Goal: Contribute content: Add original content to the website for others to see

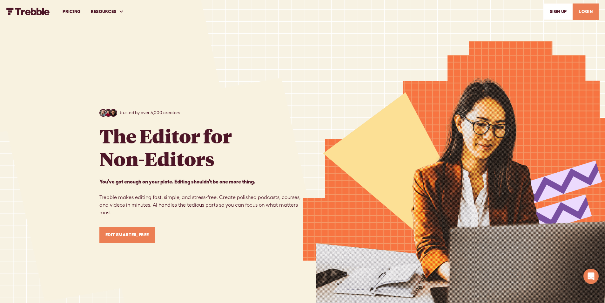
click at [582, 15] on link "LOGIN" at bounding box center [585, 11] width 26 height 16
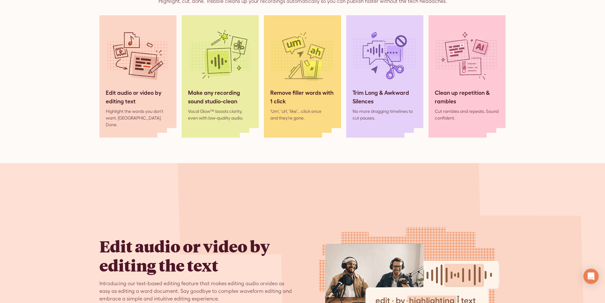
scroll to position [603, 0]
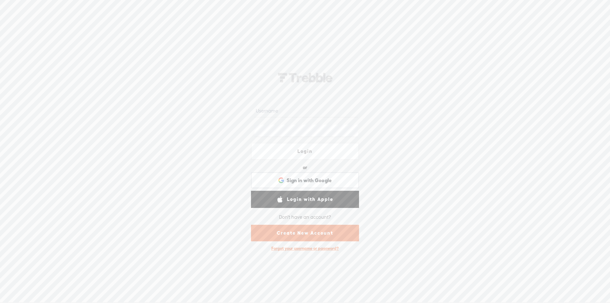
click at [292, 110] on input "text" at bounding box center [305, 111] width 103 height 12
type input "[EMAIL_ADDRESS][DOMAIN_NAME]"
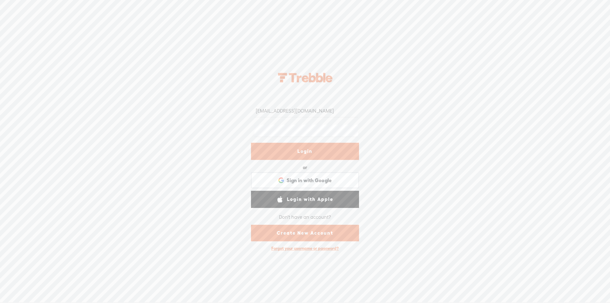
click at [309, 149] on link "Login" at bounding box center [305, 151] width 108 height 17
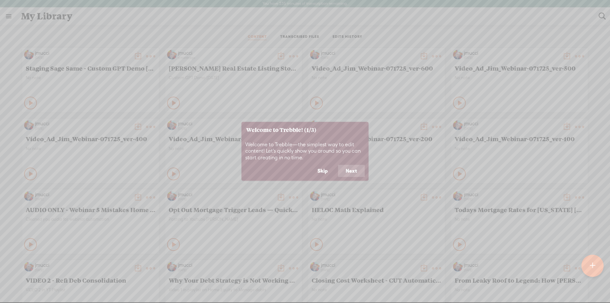
click at [324, 169] on button "Skip" at bounding box center [323, 171] width 26 height 12
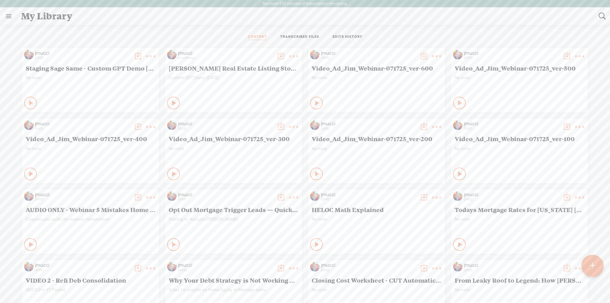
click at [594, 263] on t at bounding box center [592, 265] width 5 height 14
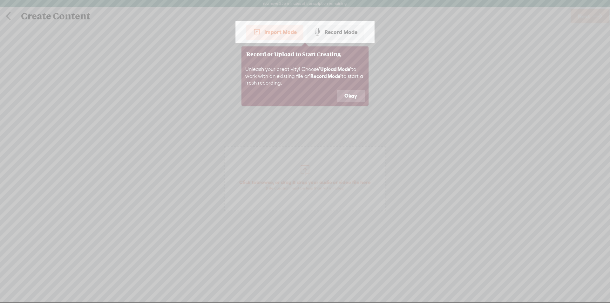
click at [347, 97] on button "Okay" at bounding box center [351, 96] width 28 height 12
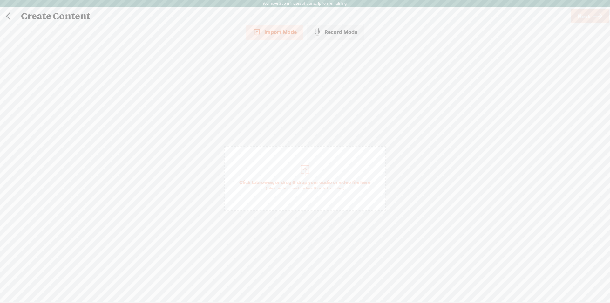
click at [304, 170] on div at bounding box center [304, 169] width 13 height 13
click at [583, 23] on link "Next" at bounding box center [589, 16] width 39 height 14
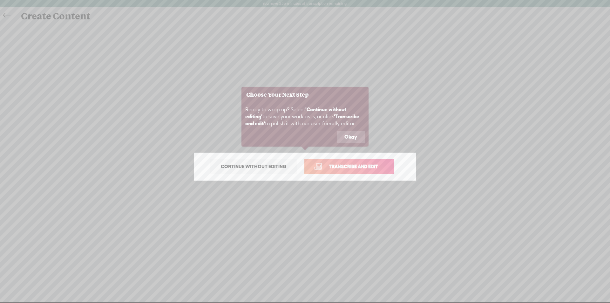
click at [351, 138] on button "Okay" at bounding box center [351, 137] width 28 height 12
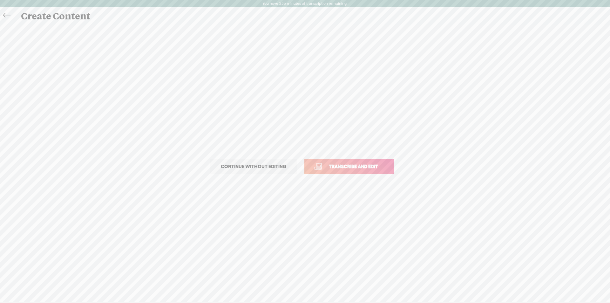
click at [350, 169] on span "Transcribe and edit" at bounding box center [353, 166] width 63 height 7
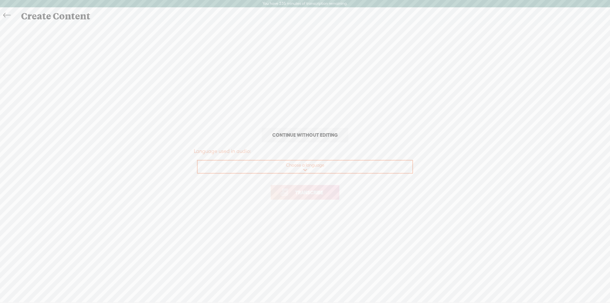
click at [298, 168] on select "Choose a language Afrikaans Albanian Amharic Arabic, Gulf Arabic, Modern Standa…" at bounding box center [304, 166] width 215 height 13
select select "en-US"
click at [197, 160] on select "Choose a language Afrikaans Albanian Amharic Arabic, Gulf Arabic, Modern Standa…" at bounding box center [304, 166] width 215 height 13
click at [310, 189] on span "Transcribe" at bounding box center [308, 192] width 41 height 7
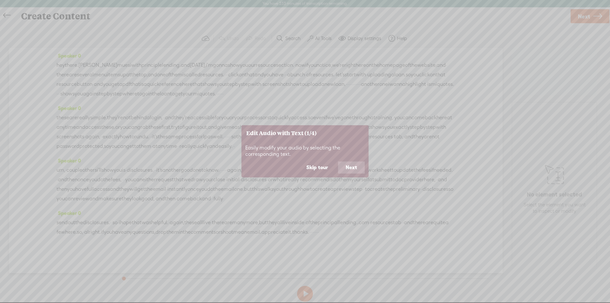
click at [325, 165] on button "Skip tour" at bounding box center [316, 167] width 37 height 12
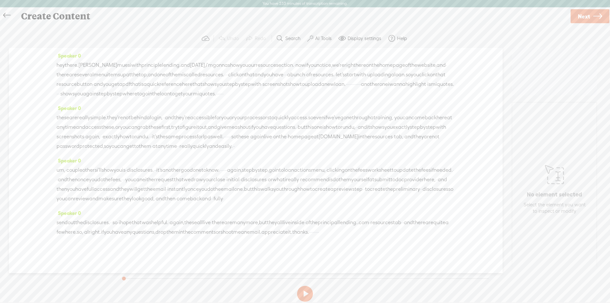
click at [318, 38] on label "AI Tools" at bounding box center [323, 38] width 17 height 6
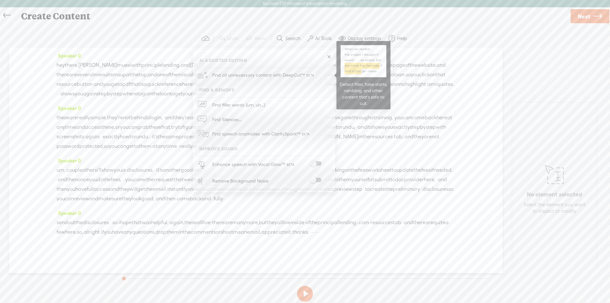
click at [268, 77] on span "Find all unnecessary content with DeepCut™" at bounding box center [264, 75] width 108 height 15
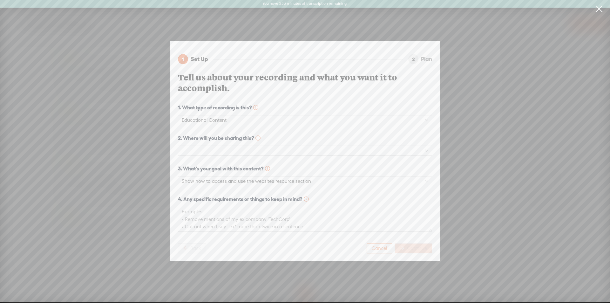
click at [382, 245] on span "Cancel" at bounding box center [378, 248] width 15 height 6
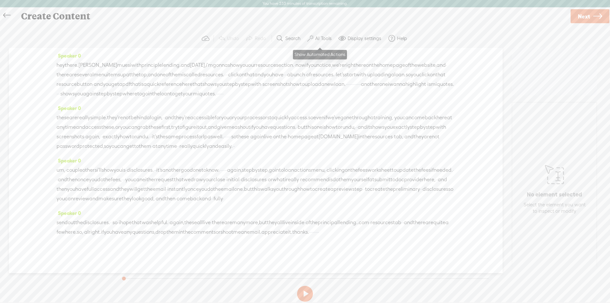
click at [319, 39] on label "AI Tools" at bounding box center [323, 38] width 17 height 6
click at [317, 161] on div "Enhance speech with Vocal Glow™" at bounding box center [271, 164] width 122 height 17
click at [316, 164] on span at bounding box center [315, 163] width 11 height 4
click at [318, 180] on span at bounding box center [315, 179] width 11 height 4
click at [66, 175] on span "·" at bounding box center [65, 170] width 1 height 10
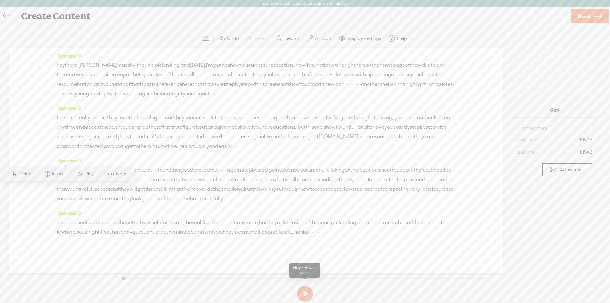
click at [305, 294] on button at bounding box center [305, 293] width 16 height 16
click at [66, 175] on span "·" at bounding box center [65, 170] width 1 height 10
click at [84, 173] on span at bounding box center [81, 173] width 10 height 11
click at [306, 293] on button at bounding box center [305, 293] width 16 height 16
click at [225, 184] on span "close" at bounding box center [219, 180] width 12 height 10
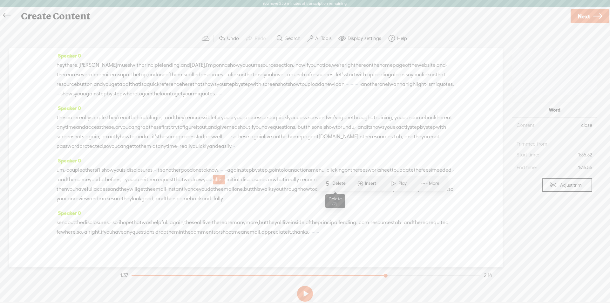
click at [343, 184] on span "Delete" at bounding box center [339, 183] width 15 height 6
click at [587, 16] on span "Next" at bounding box center [584, 16] width 12 height 16
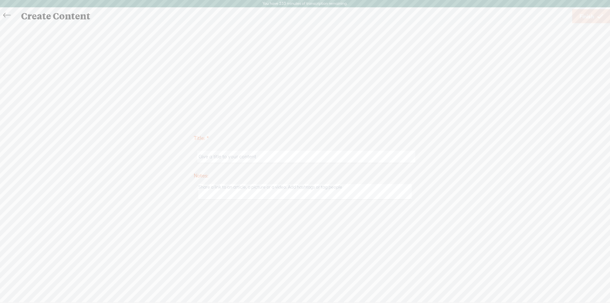
click at [214, 159] on input "text" at bounding box center [305, 157] width 217 height 12
click at [220, 159] on input "How to" at bounding box center [305, 157] width 217 height 12
click at [206, 157] on input "How to Access Quick Reference Guides n the Resources" at bounding box center [305, 157] width 217 height 12
click at [302, 157] on input "Quick Overview of Our Quick Reference Guides inside the Resources Page" at bounding box center [305, 157] width 217 height 12
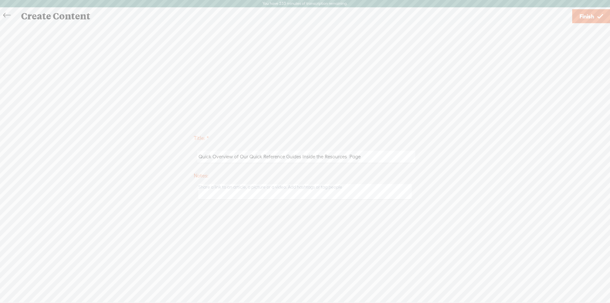
click at [360, 157] on input "Quick Overview of Our Quick Reference Guides Inside the Resources Page" at bounding box center [305, 157] width 217 height 12
click at [347, 159] on input "Quick Overview of Our Quick Reference Guides Inside the Resources Page" at bounding box center [305, 157] width 217 height 12
click at [363, 156] on input "Quick Overview of Our Quick Reference Guides Inside the Resources Page" at bounding box center [305, 157] width 217 height 12
drag, startPoint x: 350, startPoint y: 152, endPoint x: 339, endPoint y: 154, distance: 10.6
click at [339, 154] on input "Quick Overview of Our Quick Reference Guides Inside the Resources Page" at bounding box center [305, 157] width 217 height 12
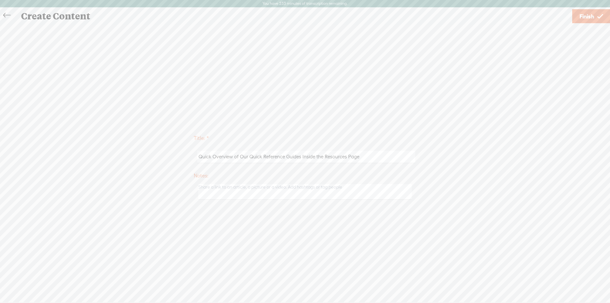
click at [341, 154] on input "Quick Overview of Our Quick Reference Guides Inside the Resources Page" at bounding box center [305, 157] width 217 height 12
click at [204, 156] on input "Quick Overview of Our Quick Reference Guides Inside the Resources Page" at bounding box center [305, 157] width 217 height 12
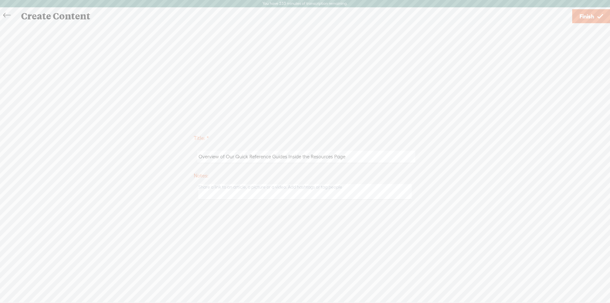
click at [217, 158] on input "Overview of Our Quick Reference Guides Inside the Resources Page" at bounding box center [305, 157] width 217 height 12
click at [239, 157] on input "Overview of Our Quick Reference Guides Inside the Resources Page" at bounding box center [305, 157] width 217 height 12
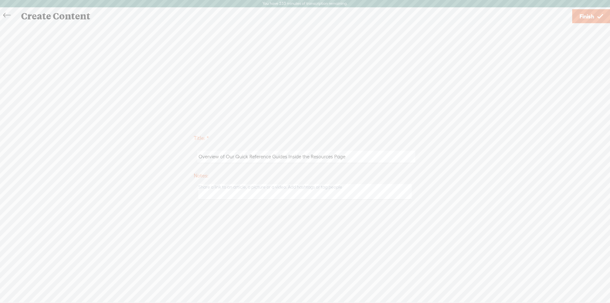
click at [238, 157] on input "Overview of Our Quick Reference Guides Inside the Resources Page" at bounding box center [305, 157] width 217 height 12
type input "Overview of Our Quick Reference Guides Inside the Resources Page"
click at [583, 18] on span "Finish" at bounding box center [586, 16] width 15 height 16
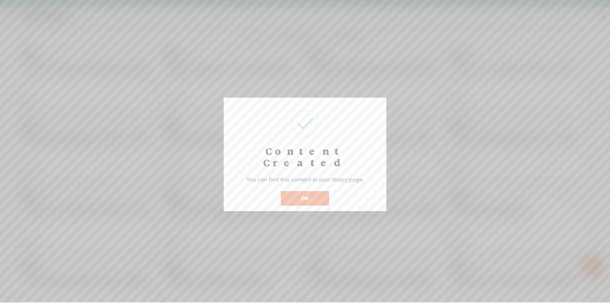
click at [304, 191] on button "OK" at bounding box center [305, 198] width 48 height 15
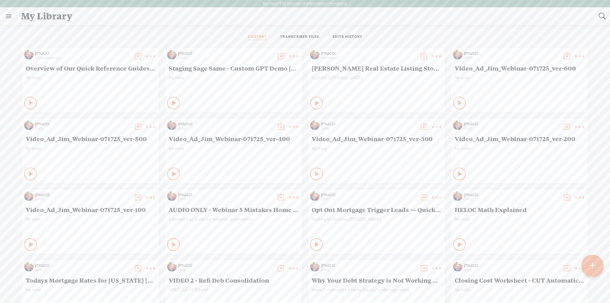
click at [146, 55] on t at bounding box center [150, 56] width 9 height 9
click at [111, 136] on link "Download as..." at bounding box center [116, 136] width 64 height 15
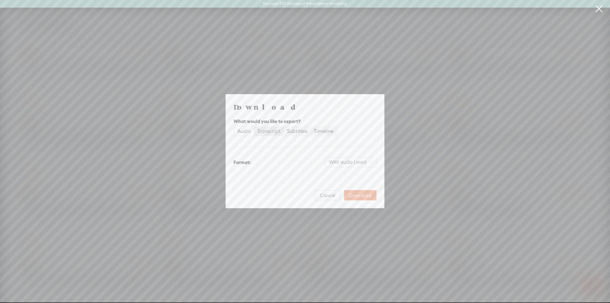
click at [269, 130] on div "Transcript" at bounding box center [268, 131] width 23 height 9
click at [254, 127] on input "Transcript" at bounding box center [254, 127] width 0 height 0
click at [298, 130] on div "Subtitles" at bounding box center [297, 131] width 20 height 9
click at [284, 127] on input "Subtitles" at bounding box center [284, 127] width 0 height 0
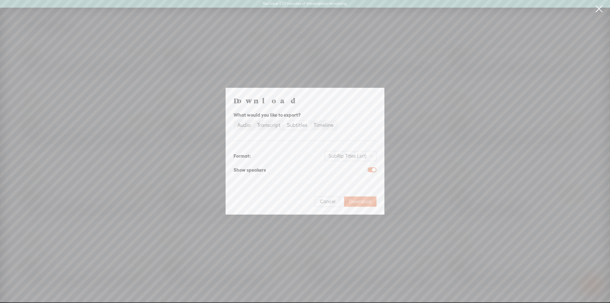
click at [318, 127] on div "Timeline" at bounding box center [323, 125] width 20 height 9
click at [310, 121] on input "Timeline" at bounding box center [310, 121] width 0 height 0
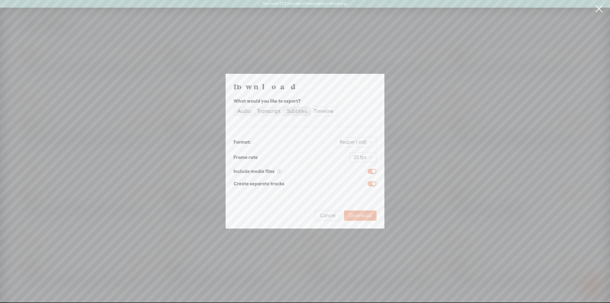
click at [298, 110] on div "Subtitles" at bounding box center [297, 111] width 20 height 9
click at [284, 107] on input "Subtitles" at bounding box center [284, 107] width 0 height 0
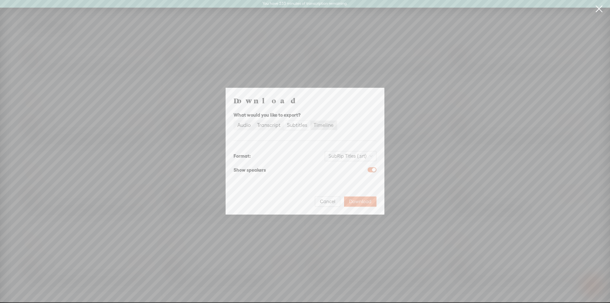
click at [322, 124] on div "Timeline" at bounding box center [323, 125] width 20 height 9
click at [310, 121] on input "Timeline" at bounding box center [310, 121] width 0 height 0
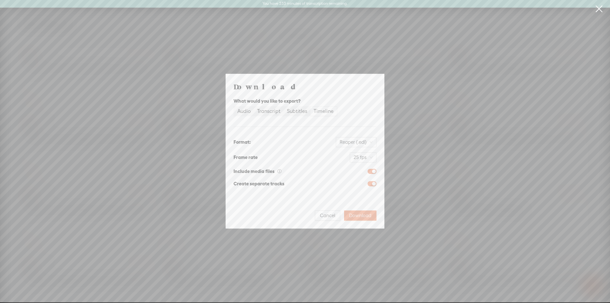
click at [293, 110] on div "Subtitles" at bounding box center [297, 111] width 20 height 9
click at [284, 107] on input "Subtitles" at bounding box center [284, 107] width 0 height 0
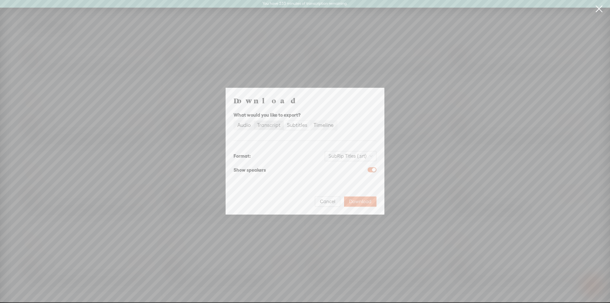
click at [265, 126] on div "Transcript" at bounding box center [268, 125] width 23 height 9
click at [254, 121] on input "Transcript" at bounding box center [254, 121] width 0 height 0
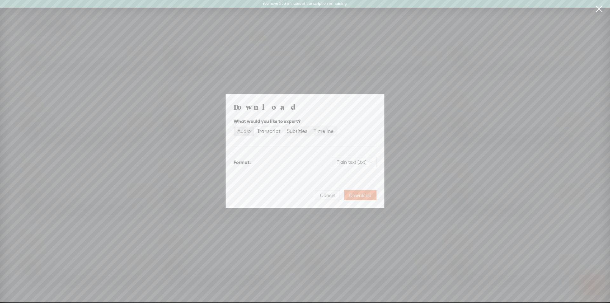
click at [246, 131] on div "Audio" at bounding box center [243, 131] width 13 height 9
click at [234, 127] on input "Audio" at bounding box center [234, 127] width 0 height 0
click at [272, 130] on div "Transcript" at bounding box center [268, 131] width 23 height 9
click at [254, 127] on input "Transcript" at bounding box center [254, 127] width 0 height 0
click at [350, 161] on span "Plain text (.txt)" at bounding box center [354, 162] width 36 height 10
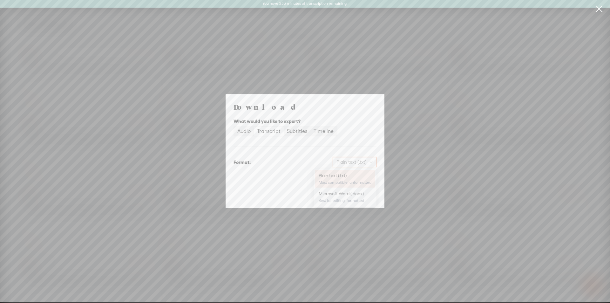
click at [339, 176] on div "Plain text (.txt)" at bounding box center [344, 175] width 53 height 6
click at [358, 192] on span "Download" at bounding box center [360, 195] width 22 height 6
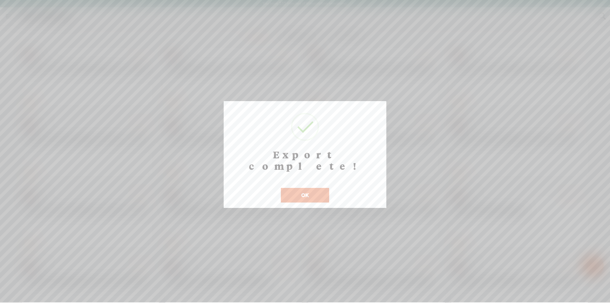
click at [318, 188] on button "OK" at bounding box center [305, 195] width 48 height 15
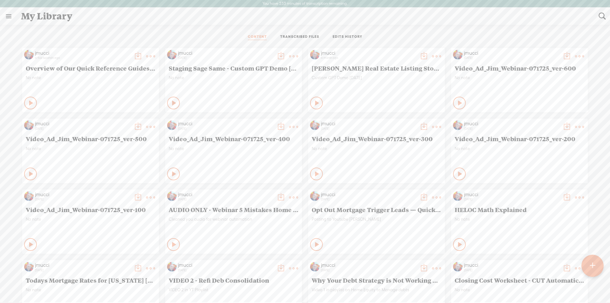
click at [146, 54] on t at bounding box center [150, 56] width 9 height 9
click at [112, 122] on link "Rendering Video..." at bounding box center [116, 121] width 64 height 15
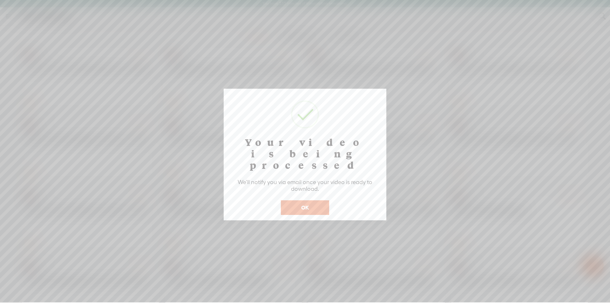
click at [305, 200] on button "OK" at bounding box center [305, 207] width 48 height 15
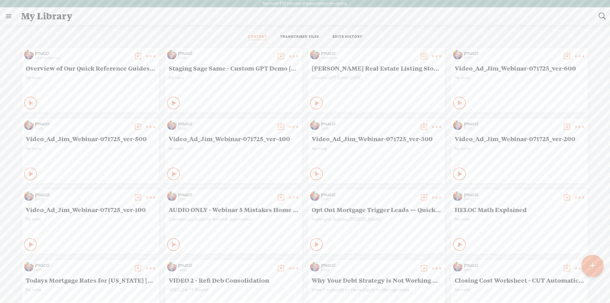
click at [28, 104] on icon at bounding box center [31, 103] width 6 height 6
click at [28, 103] on icon at bounding box center [31, 103] width 6 height 6
drag, startPoint x: 18, startPoint y: 68, endPoint x: 118, endPoint y: 66, distance: 99.7
click at [118, 66] on div "Overview of Our Quick Reference Guides Inside the Resources Page" at bounding box center [90, 68] width 133 height 11
click at [133, 55] on t at bounding box center [137, 56] width 9 height 9
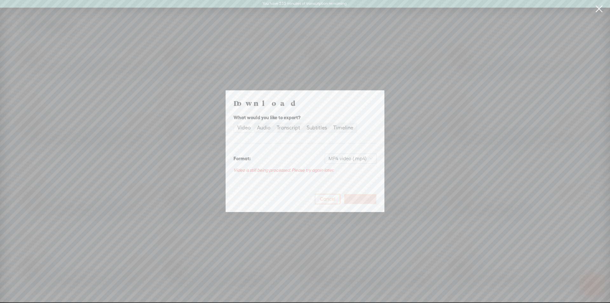
click at [325, 199] on span "Cancel" at bounding box center [327, 199] width 15 height 6
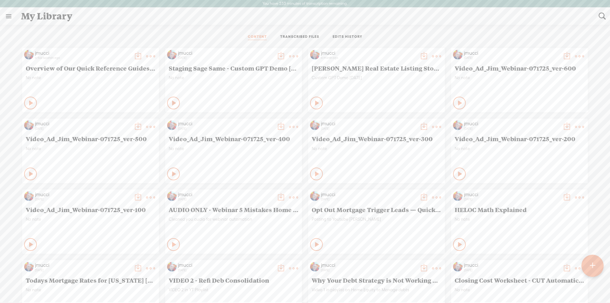
click at [146, 54] on t at bounding box center [150, 56] width 9 height 9
click at [101, 76] on link "Edit" at bounding box center [116, 77] width 64 height 15
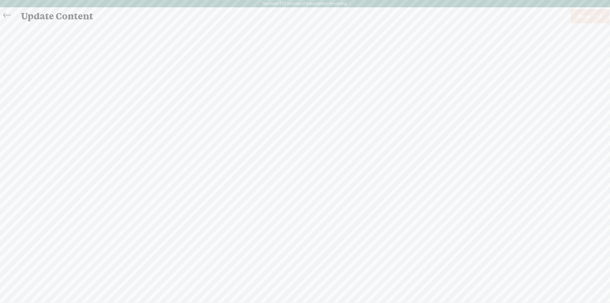
scroll to position [0, 0]
click at [6, 15] on icon at bounding box center [6, 15] width 7 height 14
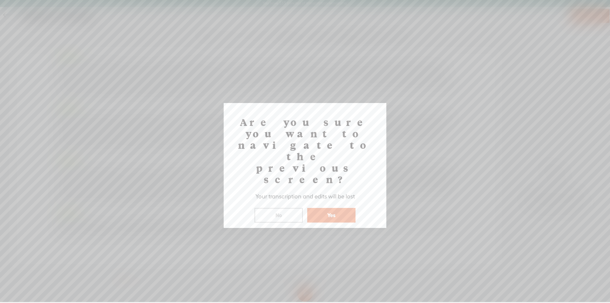
click at [323, 208] on button "Yes" at bounding box center [331, 215] width 48 height 15
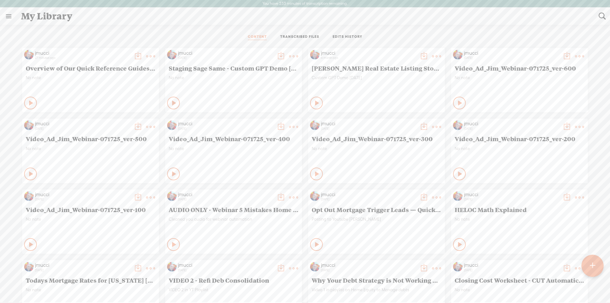
click at [146, 55] on t at bounding box center [150, 56] width 9 height 9
click at [133, 55] on t at bounding box center [137, 56] width 9 height 9
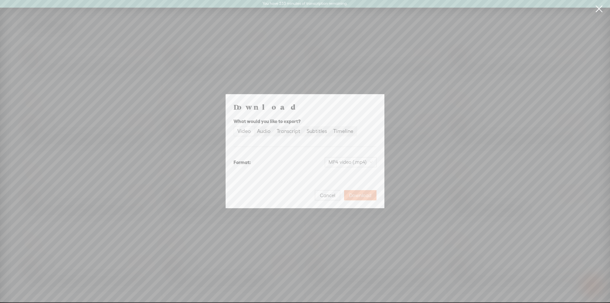
click at [357, 195] on span "Download" at bounding box center [360, 195] width 22 height 6
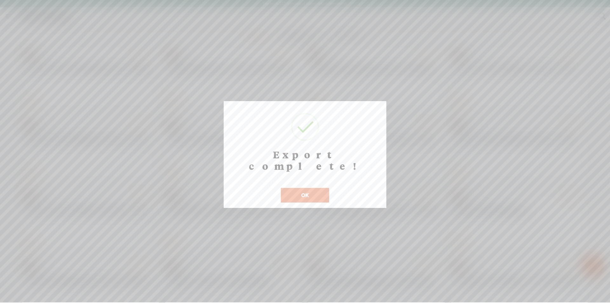
click at [302, 188] on button "OK" at bounding box center [305, 195] width 48 height 15
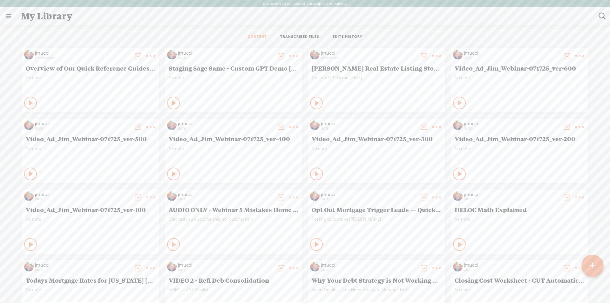
click at [134, 55] on t at bounding box center [137, 56] width 9 height 9
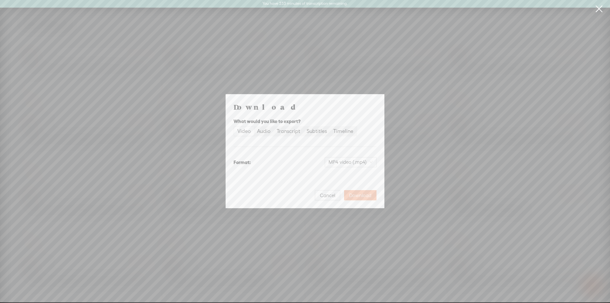
click at [359, 194] on span "Download" at bounding box center [360, 195] width 22 height 6
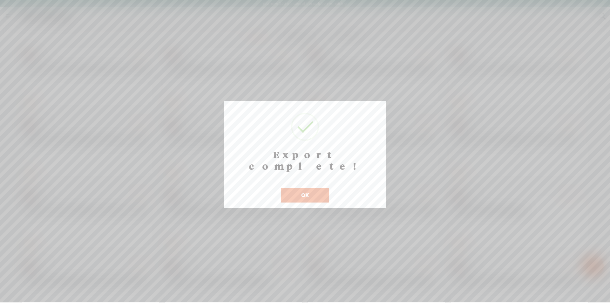
click at [306, 188] on button "OK" at bounding box center [305, 195] width 48 height 15
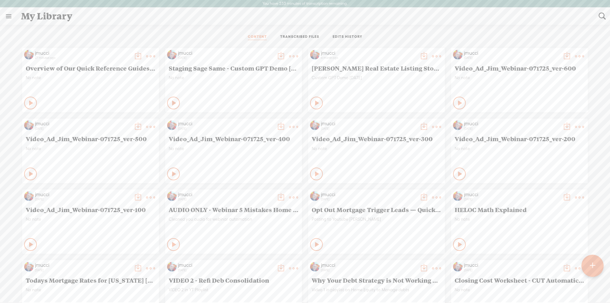
click at [592, 264] on t at bounding box center [592, 265] width 5 height 14
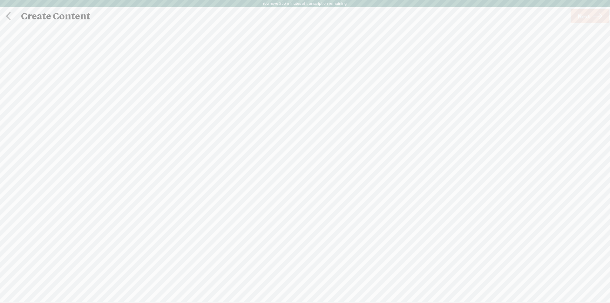
scroll to position [0, 0]
click at [305, 168] on div at bounding box center [304, 169] width 13 height 13
click at [303, 171] on div at bounding box center [304, 169] width 13 height 13
click at [580, 14] on span "Next" at bounding box center [584, 16] width 12 height 16
click at [346, 170] on link "Transcribe and edit" at bounding box center [349, 166] width 90 height 15
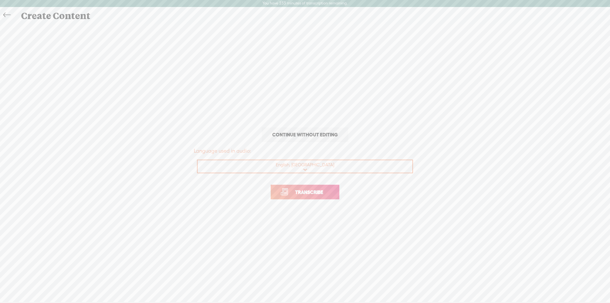
click at [308, 194] on span "Transcribe" at bounding box center [308, 191] width 41 height 7
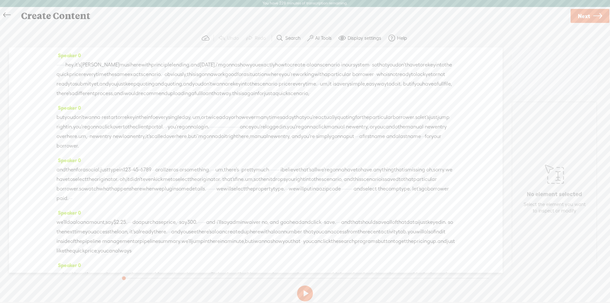
click at [318, 39] on label "AI Tools" at bounding box center [323, 38] width 17 height 6
click at [317, 164] on span at bounding box center [315, 162] width 11 height 4
click at [316, 178] on span at bounding box center [315, 179] width 11 height 4
drag, startPoint x: 583, startPoint y: 20, endPoint x: 390, endPoint y: -28, distance: 199.1
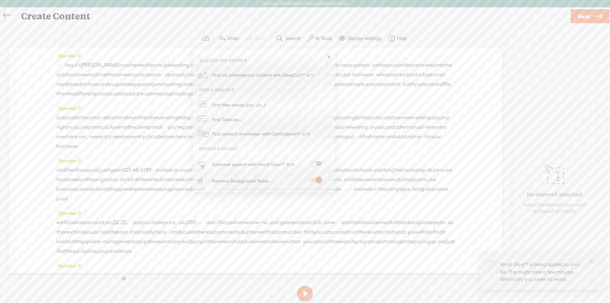
click at [390, 0] on html "You have 228 minutes of transcription remaining. Upgrade to increase your limit…" at bounding box center [305, 151] width 610 height 302
click at [307, 293] on button at bounding box center [305, 293] width 16 height 16
click at [310, 291] on button at bounding box center [305, 293] width 16 height 16
click at [580, 14] on span "Next" at bounding box center [584, 16] width 12 height 16
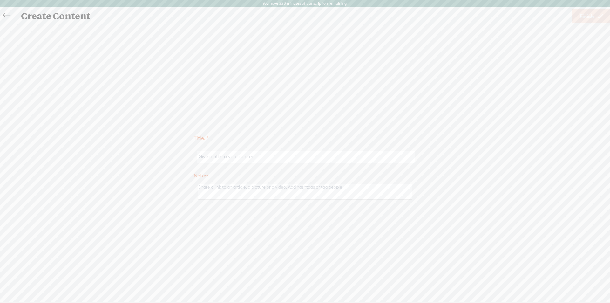
click at [234, 158] on input "text" at bounding box center [305, 157] width 217 height 12
click at [242, 157] on input "text" at bounding box center [305, 157] width 217 height 12
paste input "How to Create a Pricing Scenario With Borrower Data"
type input "How to Create a Pricing Scenario With Borrower Data"
click at [240, 190] on textarea at bounding box center [304, 192] width 213 height 16
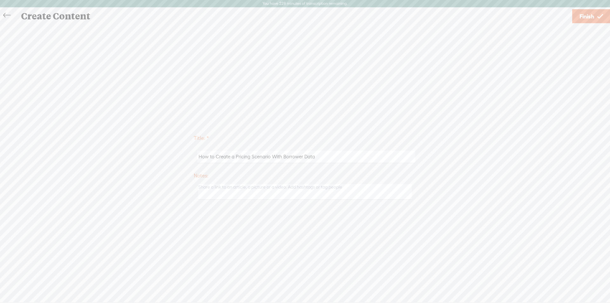
click at [588, 17] on span "Finish" at bounding box center [586, 16] width 15 height 16
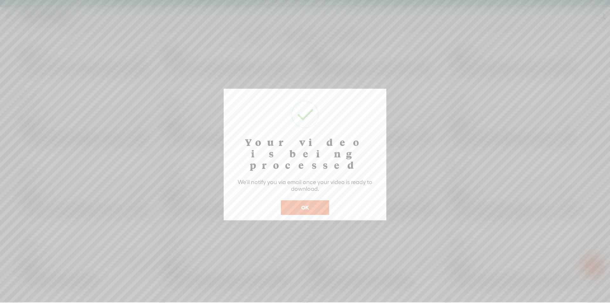
click at [311, 200] on button "OK" at bounding box center [305, 207] width 48 height 15
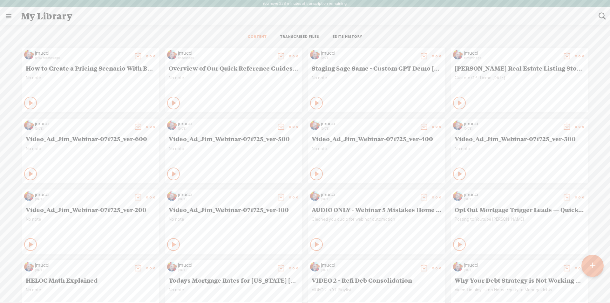
click at [146, 56] on t at bounding box center [150, 56] width 9 height 9
click at [107, 134] on link "Download as..." at bounding box center [116, 136] width 64 height 15
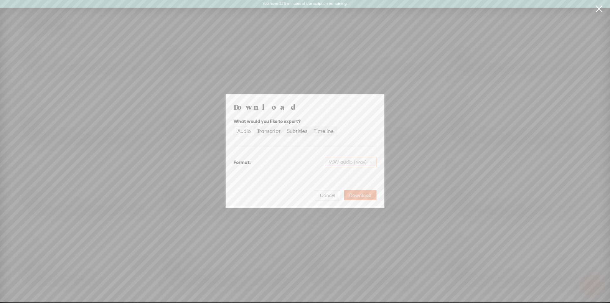
click at [339, 162] on span "WAV audio (.wav)" at bounding box center [351, 162] width 44 height 10
click at [265, 133] on div "Transcript" at bounding box center [268, 131] width 23 height 9
click at [254, 127] on input "Transcript" at bounding box center [254, 127] width 0 height 0
click at [358, 195] on span "Download" at bounding box center [360, 195] width 22 height 6
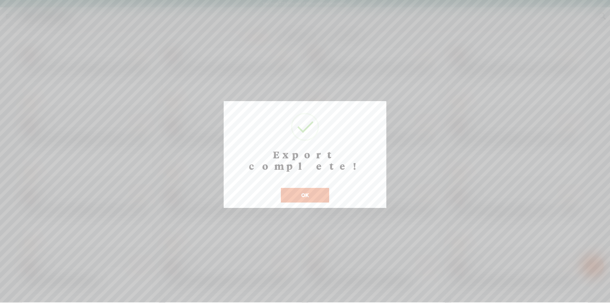
click at [302, 188] on button "OK" at bounding box center [305, 195] width 48 height 15
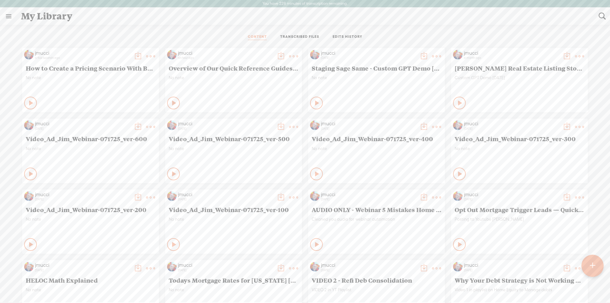
click at [174, 80] on div "No note" at bounding box center [234, 84] width 130 height 19
click at [172, 78] on span "No note" at bounding box center [234, 77] width 130 height 5
click at [289, 57] on t at bounding box center [293, 56] width 9 height 9
click at [171, 77] on span "No note" at bounding box center [234, 77] width 130 height 5
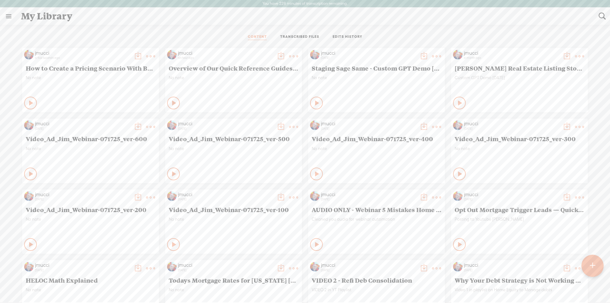
click at [289, 54] on t at bounding box center [293, 56] width 9 height 9
click at [243, 78] on link "Edit" at bounding box center [259, 77] width 64 height 15
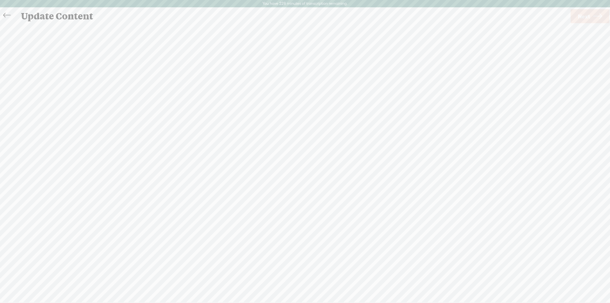
scroll to position [0, 0]
click at [586, 17] on span "Next" at bounding box center [584, 16] width 12 height 16
click at [226, 192] on textarea at bounding box center [304, 192] width 213 height 16
type textarea "POSTED in JimMucci.com"
click at [591, 10] on span "Finish" at bounding box center [586, 16] width 15 height 16
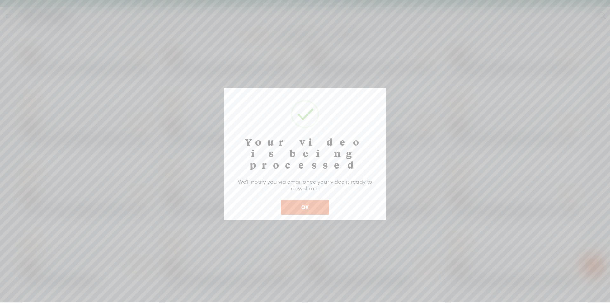
click at [309, 200] on button "OK" at bounding box center [305, 207] width 48 height 15
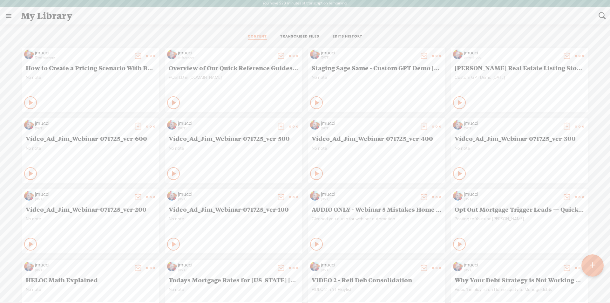
click at [592, 262] on t at bounding box center [592, 265] width 5 height 14
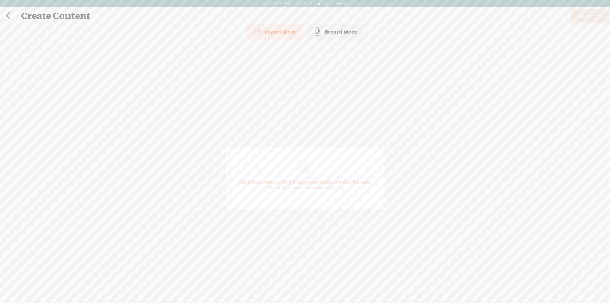
click at [305, 172] on div at bounding box center [304, 169] width 13 height 13
click at [583, 15] on span "Next" at bounding box center [584, 16] width 12 height 16
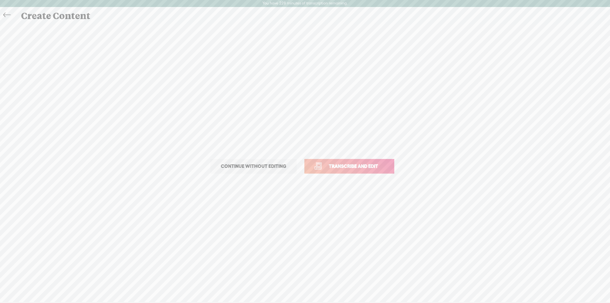
click at [332, 166] on span "Transcribe and edit" at bounding box center [353, 165] width 63 height 7
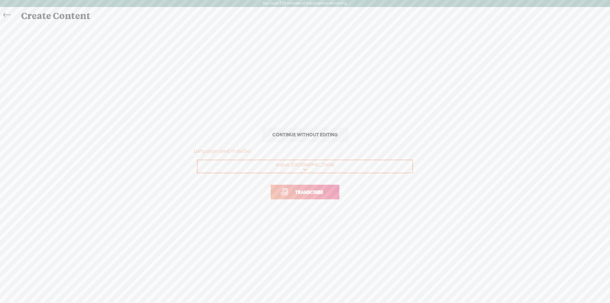
click at [304, 192] on span "Transcribe" at bounding box center [308, 191] width 41 height 7
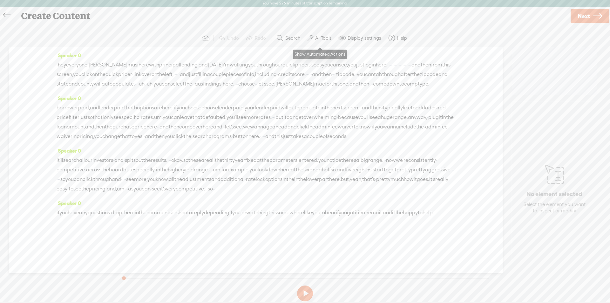
click at [320, 38] on label "AI Tools" at bounding box center [323, 38] width 17 height 6
click at [317, 162] on span at bounding box center [315, 162] width 11 height 4
click at [317, 180] on span at bounding box center [315, 179] width 11 height 4
click at [307, 292] on button at bounding box center [305, 293] width 16 height 16
click at [308, 292] on button at bounding box center [305, 293] width 16 height 16
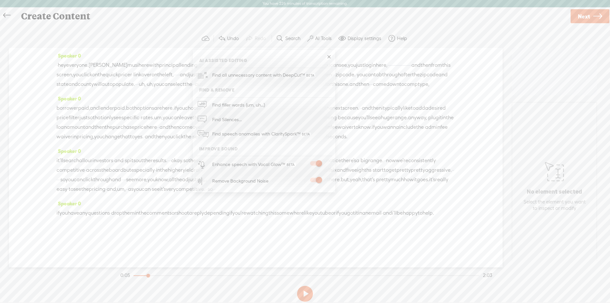
click at [586, 20] on span "Next" at bounding box center [584, 16] width 12 height 16
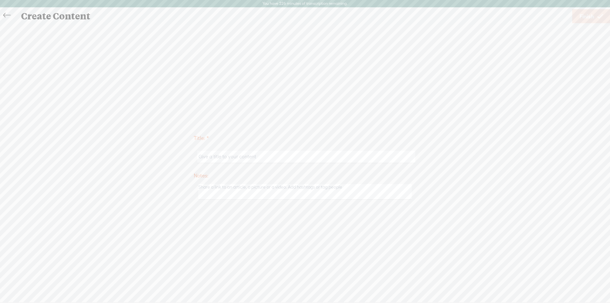
click at [277, 156] on input "text" at bounding box center [305, 157] width 217 height 12
click at [203, 157] on input "text" at bounding box center [305, 157] width 217 height 12
paste input "Principle Lending QuickPricer Demo"
click at [251, 157] on input "Principle Lending QuickPricer Demo" at bounding box center [305, 157] width 217 height 12
click at [288, 157] on input "Principle Lending Quick Pricer Demo" at bounding box center [305, 157] width 217 height 12
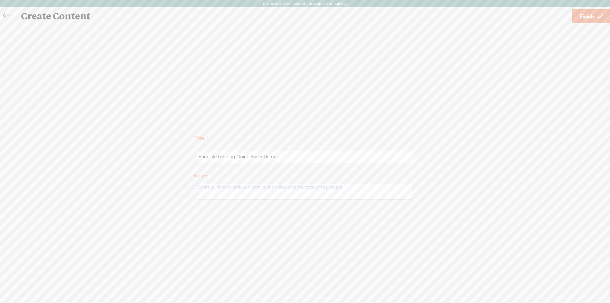
type input "Principle Lending Quick Pricer Demo"
click at [244, 188] on textarea at bounding box center [304, 192] width 213 height 16
click at [585, 17] on span "Finish" at bounding box center [586, 16] width 15 height 16
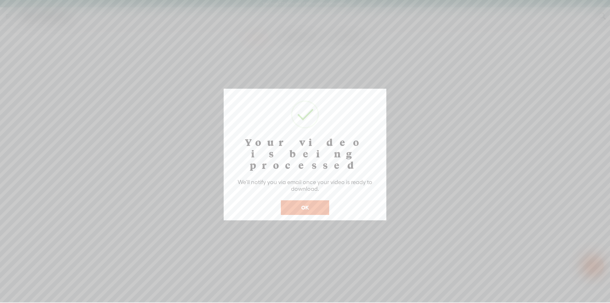
scroll to position [0, 0]
click at [299, 200] on button "OK" at bounding box center [305, 207] width 48 height 15
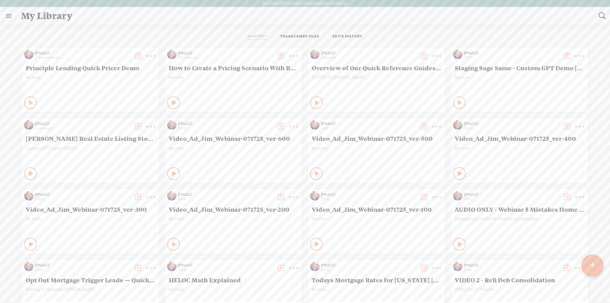
click at [146, 57] on t at bounding box center [150, 55] width 9 height 9
click at [107, 134] on link "Download as..." at bounding box center [116, 135] width 64 height 15
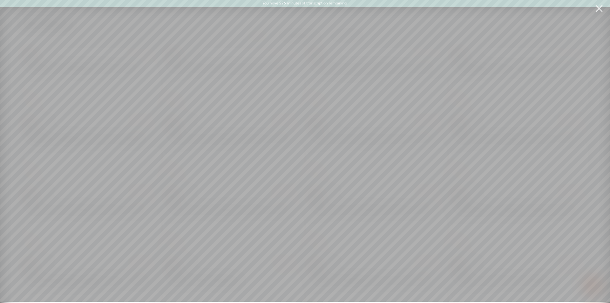
scroll to position [0, 0]
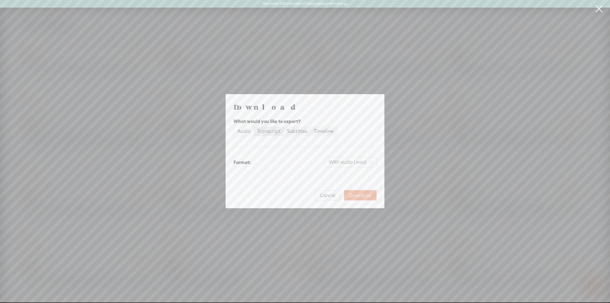
click at [271, 130] on div "Transcript" at bounding box center [268, 131] width 23 height 9
click at [254, 127] on input "Transcript" at bounding box center [254, 127] width 0 height 0
click at [357, 194] on span "Download" at bounding box center [360, 195] width 22 height 6
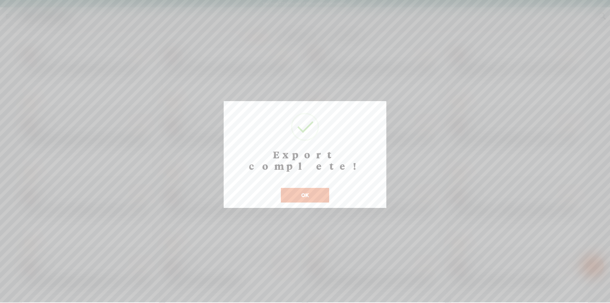
click at [295, 188] on button "OK" at bounding box center [305, 195] width 48 height 15
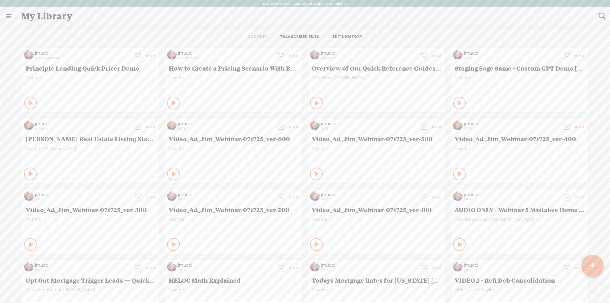
click at [276, 54] on t at bounding box center [280, 56] width 9 height 9
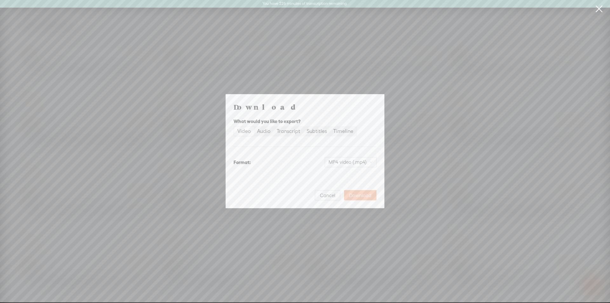
click at [362, 196] on span "Download" at bounding box center [360, 195] width 22 height 6
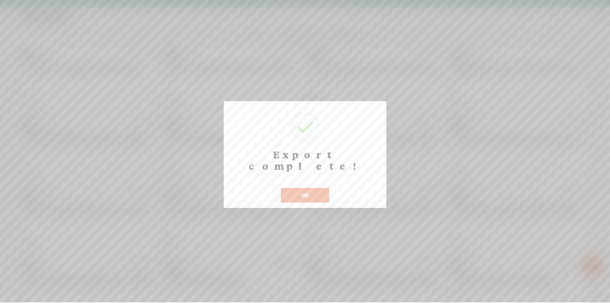
click at [297, 188] on button "OK" at bounding box center [305, 195] width 48 height 15
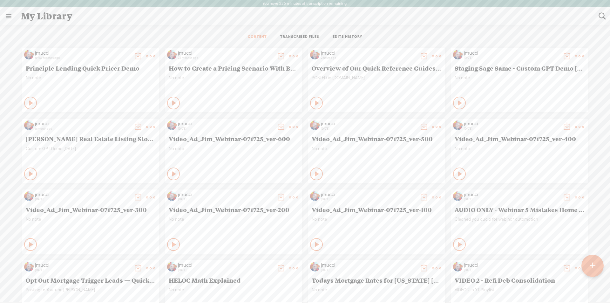
click at [290, 56] on t at bounding box center [293, 56] width 9 height 9
click at [171, 105] on icon at bounding box center [174, 103] width 6 height 6
click at [171, 101] on icon at bounding box center [174, 103] width 6 height 6
click at [289, 57] on t at bounding box center [293, 56] width 9 height 9
click at [289, 55] on t at bounding box center [293, 56] width 9 height 9
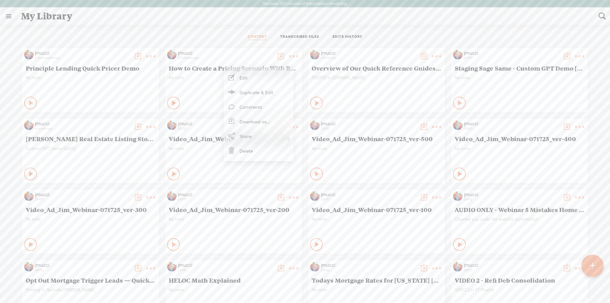
click at [257, 122] on link "Download as..." at bounding box center [259, 121] width 64 height 15
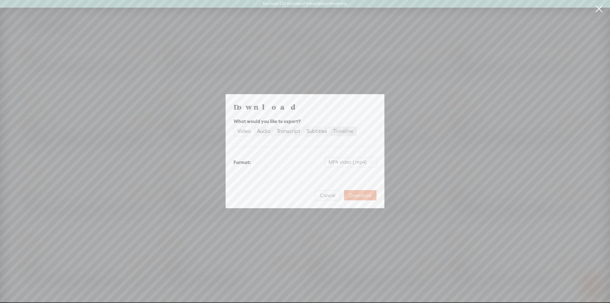
click at [342, 131] on div "Timeline" at bounding box center [343, 131] width 20 height 9
click at [330, 127] on input "Timeline" at bounding box center [330, 127] width 0 height 0
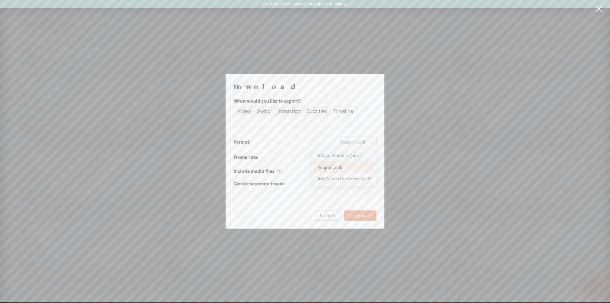
click at [360, 144] on span "Reaper (.edl)" at bounding box center [355, 142] width 33 height 10
click at [351, 216] on span "Download" at bounding box center [360, 215] width 22 height 6
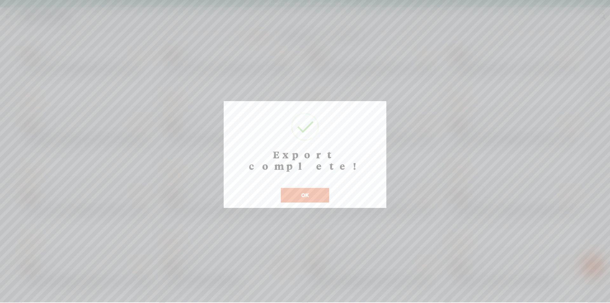
click at [308, 179] on div "OK" at bounding box center [304, 190] width 51 height 23
click at [310, 188] on button "OK" at bounding box center [305, 195] width 48 height 15
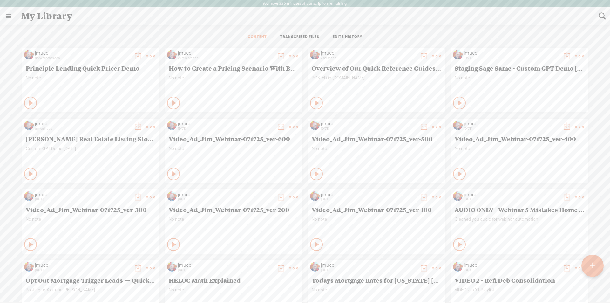
click at [146, 56] on t at bounding box center [150, 56] width 9 height 9
click at [218, 80] on div "No note" at bounding box center [234, 84] width 130 height 19
click at [219, 24] on div "My Library" at bounding box center [305, 16] width 577 height 17
click at [289, 55] on t at bounding box center [293, 56] width 9 height 9
click at [240, 137] on link "Share" at bounding box center [259, 136] width 64 height 15
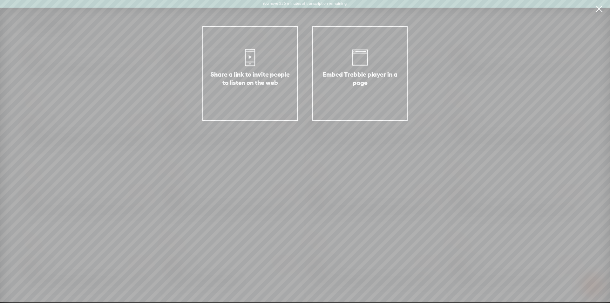
click at [367, 74] on div "Embed Trebble player in a page" at bounding box center [360, 86] width 80 height 32
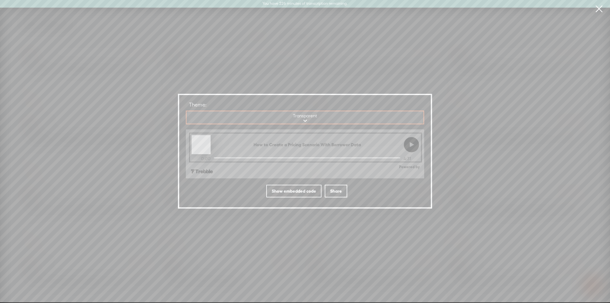
click at [407, 146] on div at bounding box center [411, 144] width 16 height 19
click at [282, 189] on div "Show embedded code" at bounding box center [293, 190] width 55 height 13
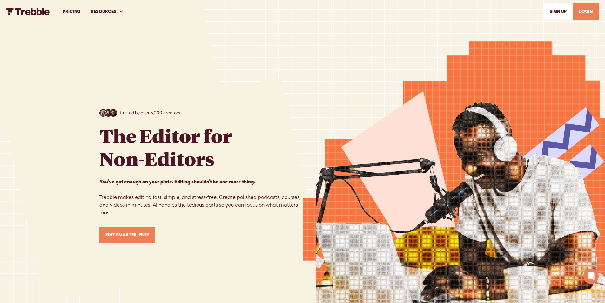
scroll to position [603, 0]
